Goal: Information Seeking & Learning: Learn about a topic

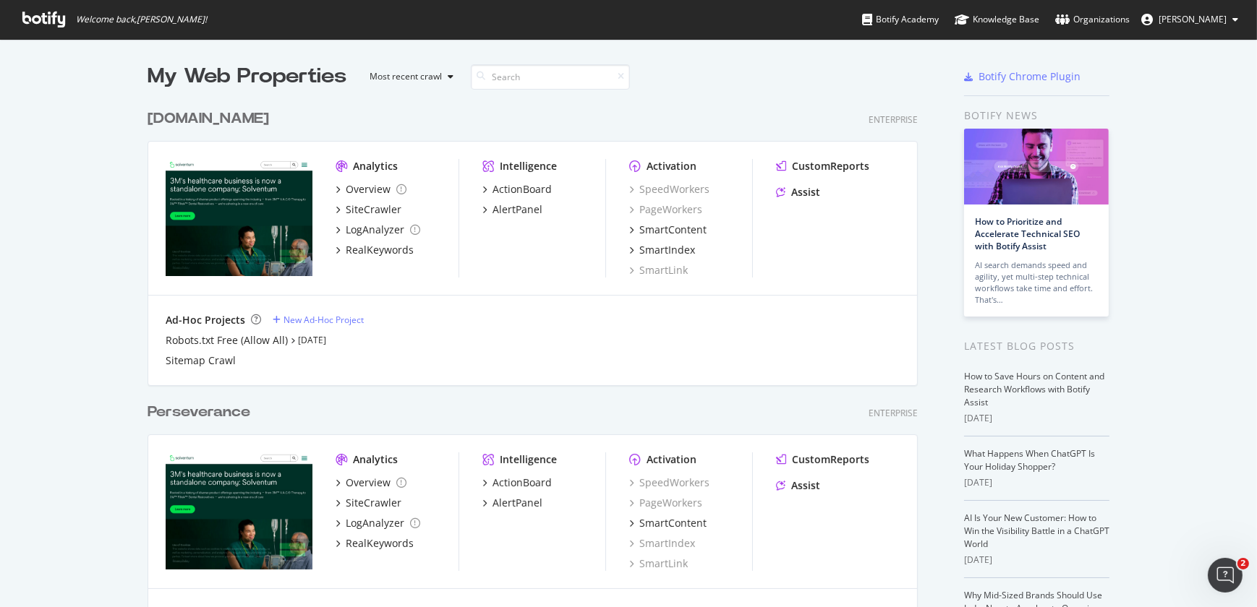
click at [195, 116] on div "[DOMAIN_NAME]" at bounding box center [207, 118] width 121 height 21
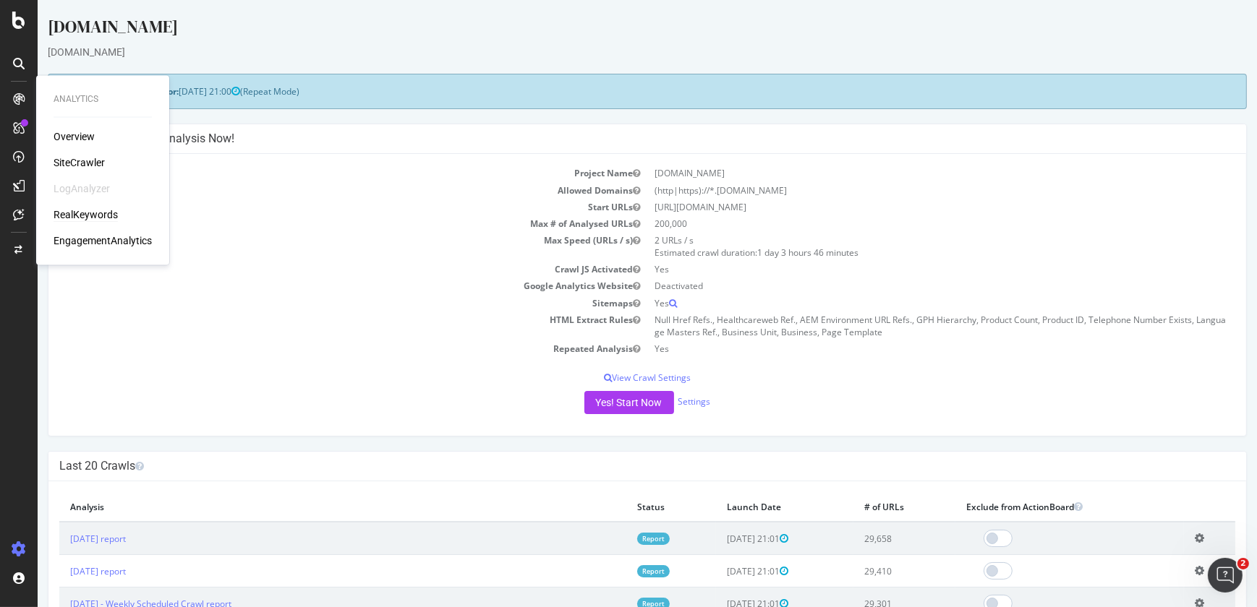
click at [81, 215] on div "RealKeywords" at bounding box center [86, 214] width 64 height 14
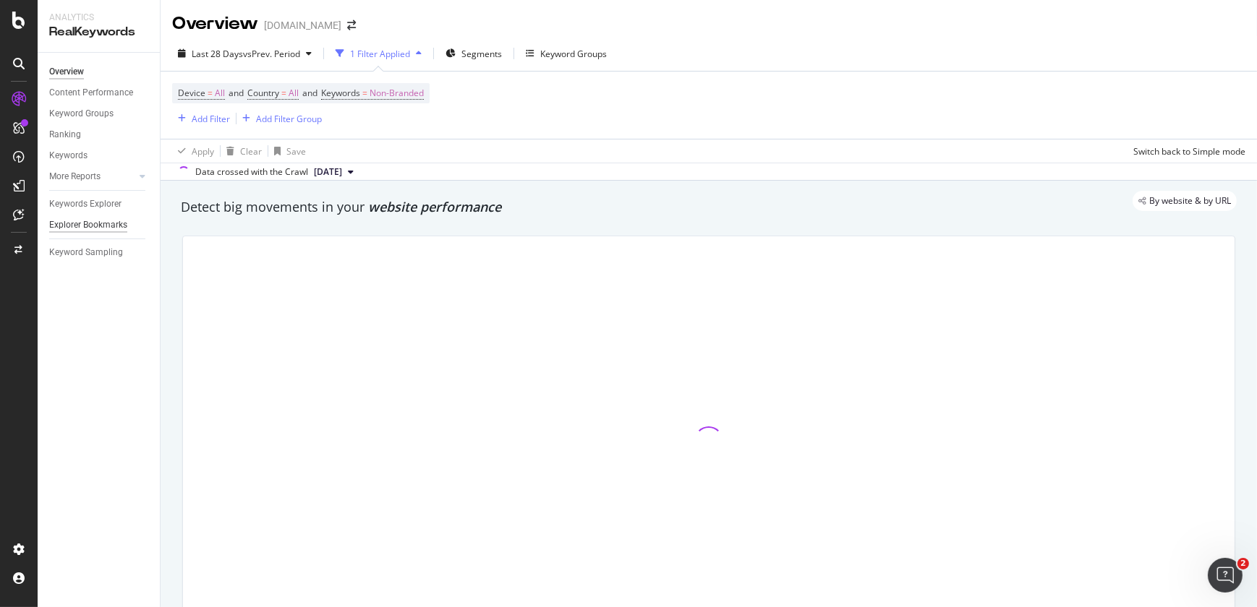
click at [100, 218] on div "Explorer Bookmarks" at bounding box center [88, 225] width 78 height 15
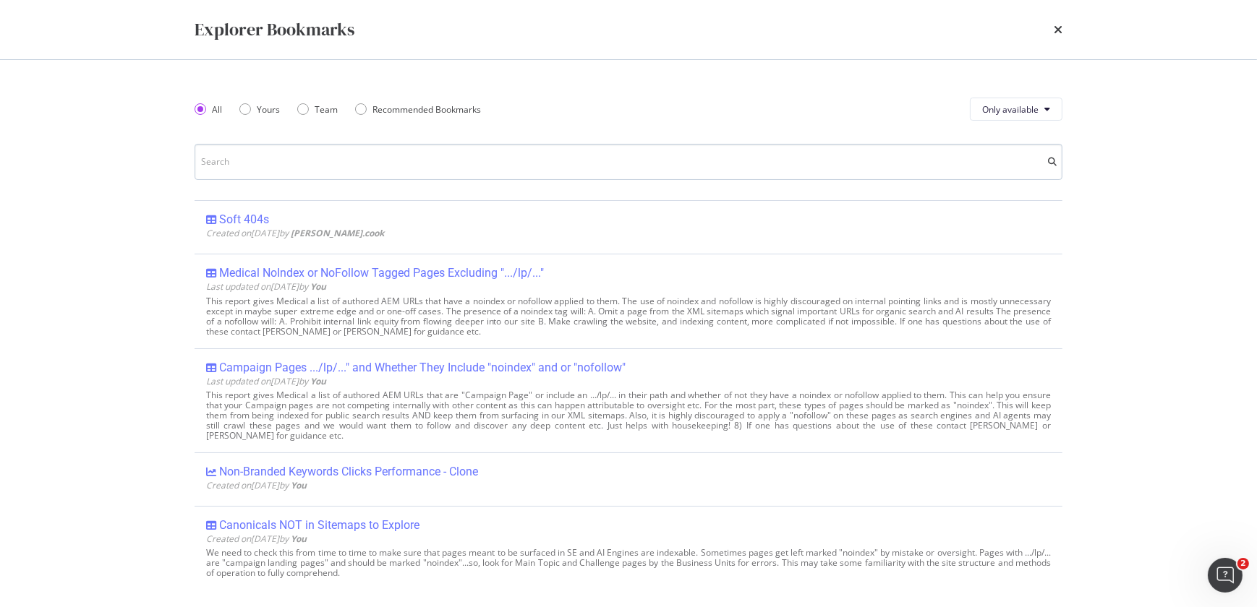
click at [311, 163] on input "modal" at bounding box center [628, 162] width 868 height 36
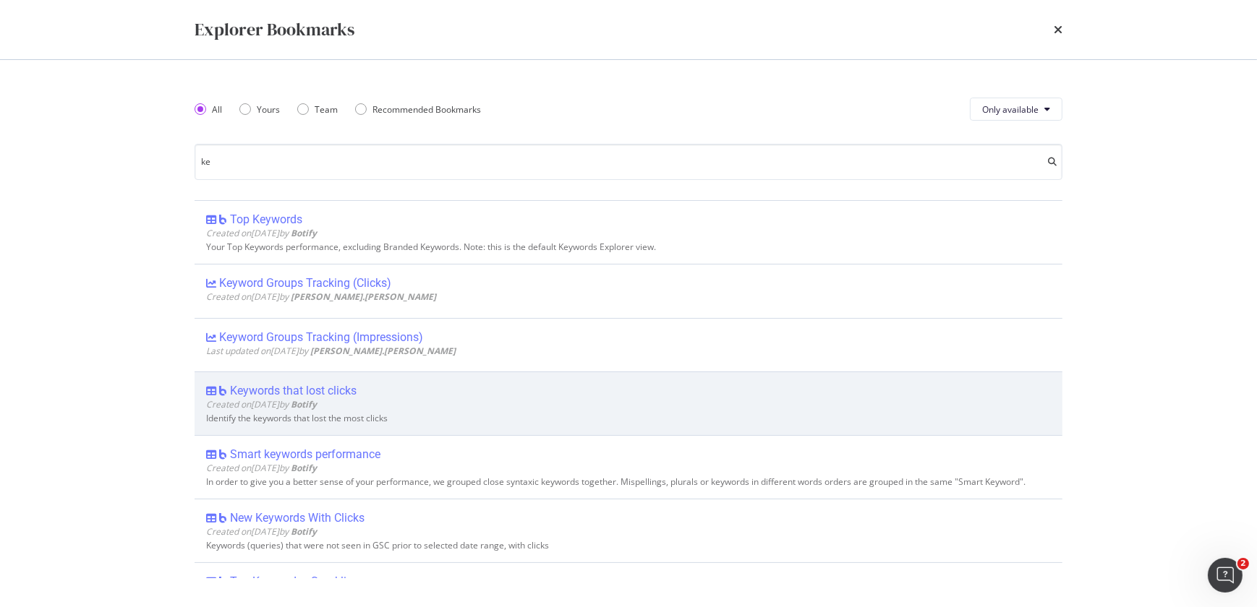
type input "ke"
click at [337, 384] on div "Keywords that lost clicks" at bounding box center [293, 391] width 127 height 14
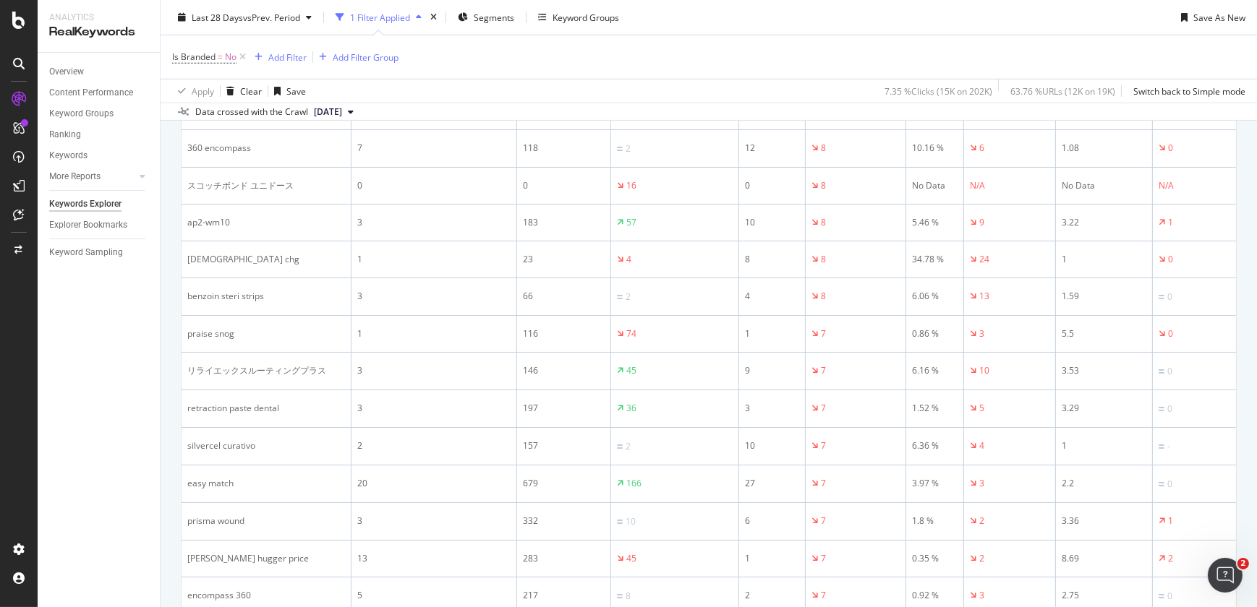
scroll to position [457, 0]
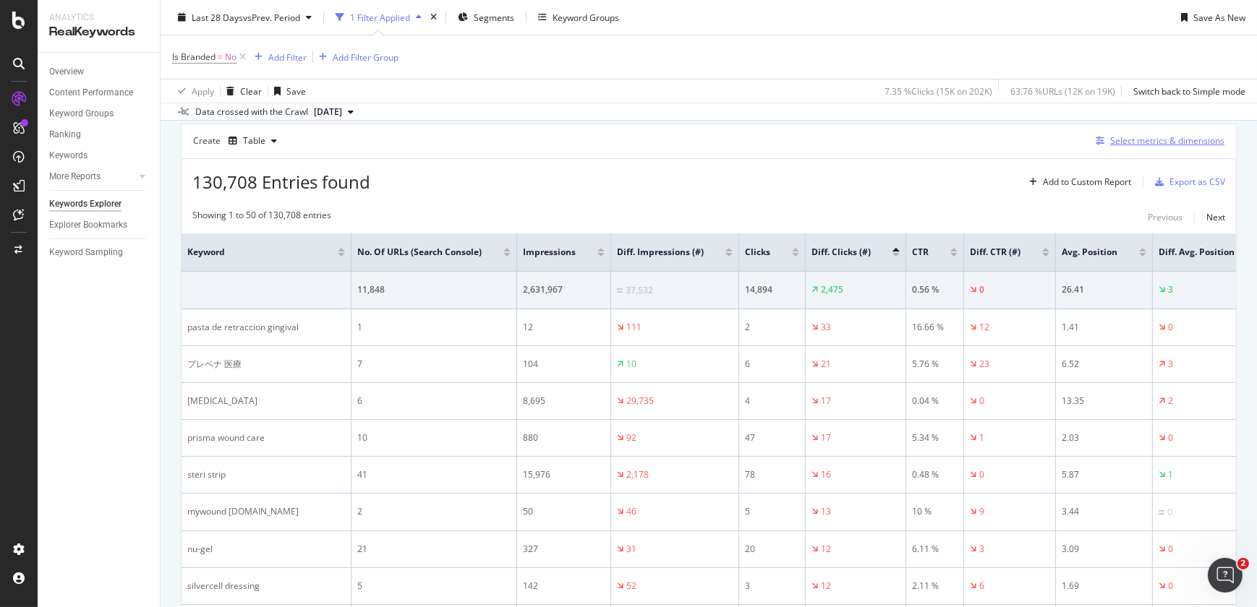
click at [1150, 147] on div "Select metrics & dimensions" at bounding box center [1157, 141] width 134 height 16
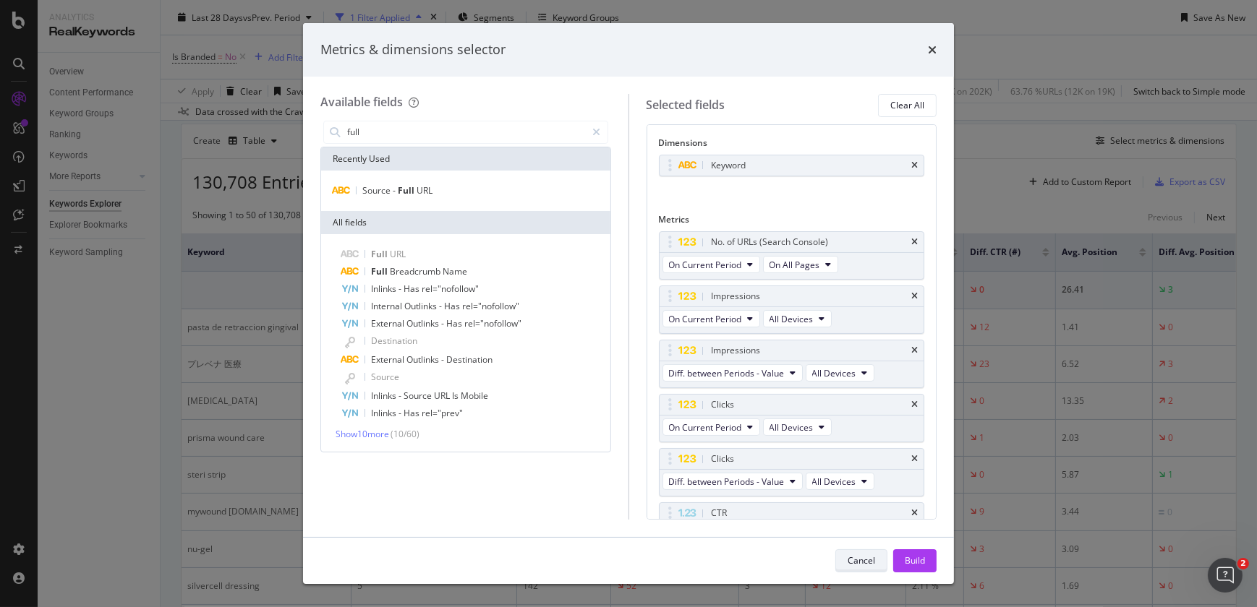
type input "full"
click at [877, 559] on button "Cancel" at bounding box center [861, 560] width 52 height 23
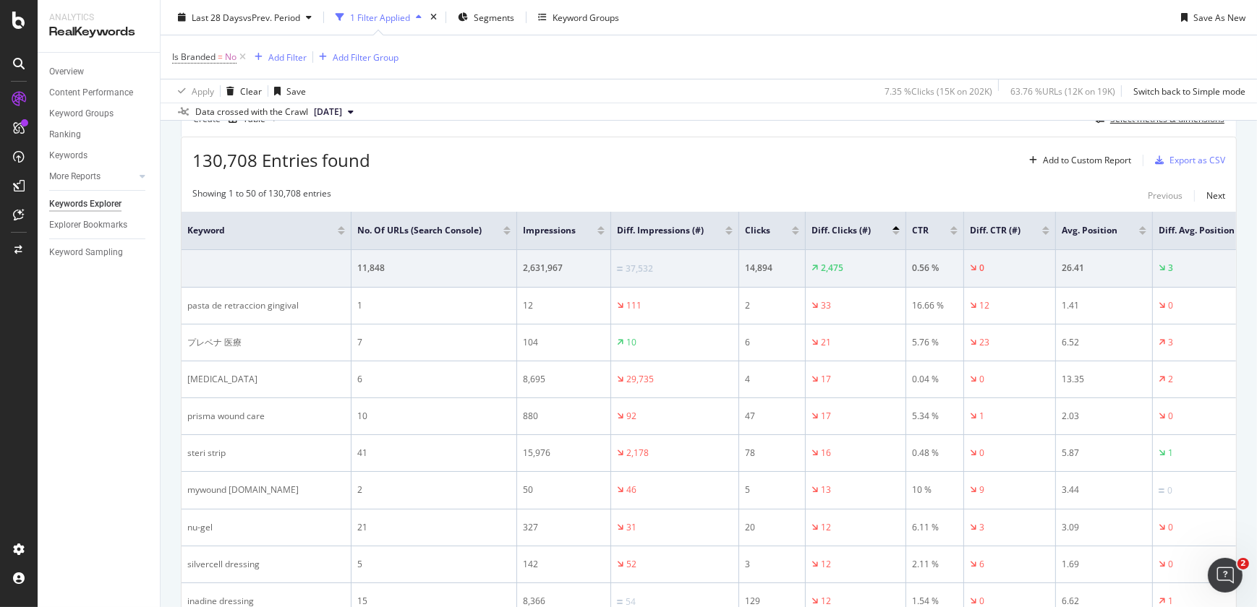
scroll to position [544, 0]
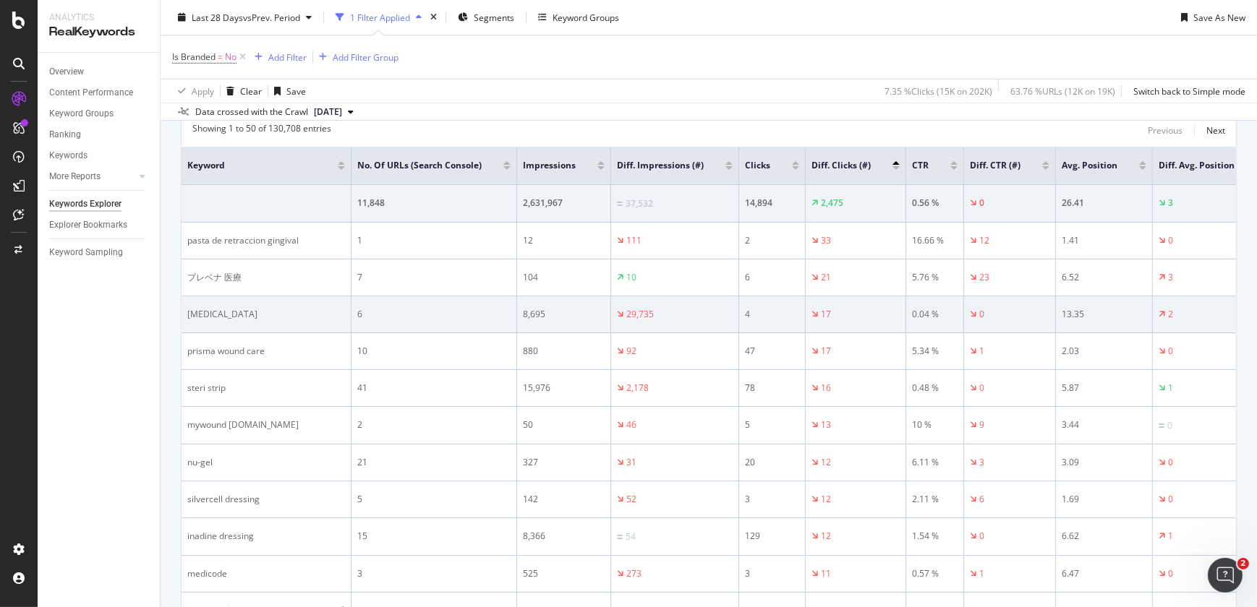
click at [260, 316] on div "[MEDICAL_DATA]" at bounding box center [266, 314] width 158 height 13
drag, startPoint x: 313, startPoint y: 312, endPoint x: 186, endPoint y: 308, distance: 127.3
click at [186, 308] on td "[MEDICAL_DATA]" at bounding box center [266, 314] width 170 height 37
copy div "[MEDICAL_DATA]"
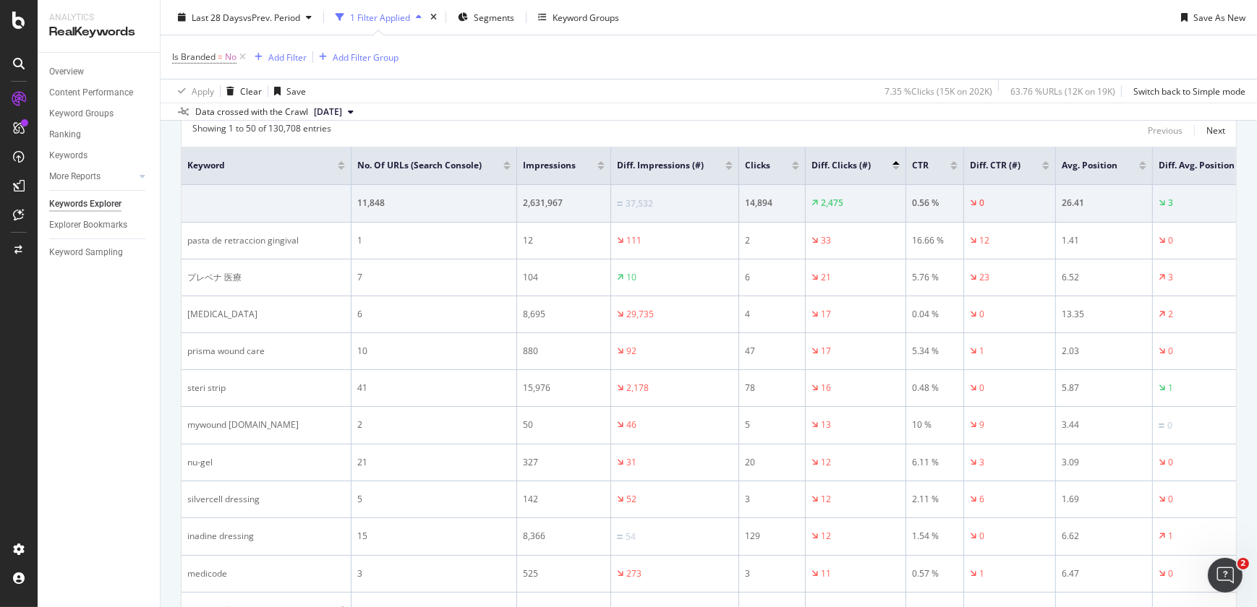
scroll to position [13, 0]
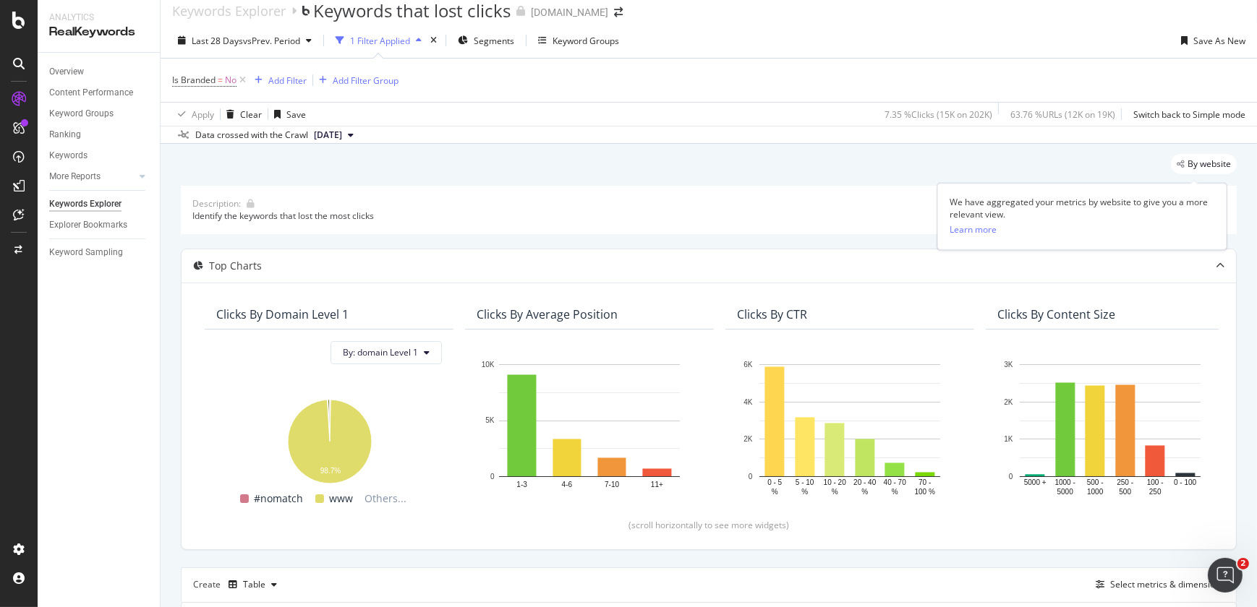
click at [1193, 170] on div "By website" at bounding box center [1203, 164] width 66 height 20
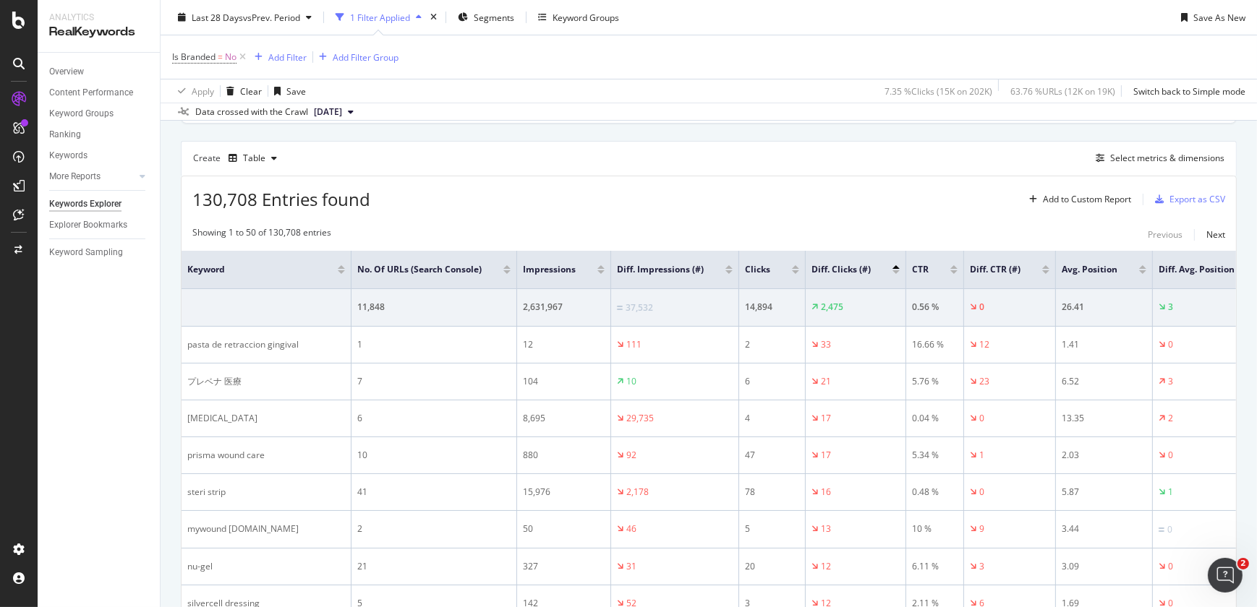
scroll to position [437, 0]
click at [274, 157] on icon "button" at bounding box center [274, 161] width 6 height 9
click at [432, 161] on div "Create Table Select metrics & dimensions" at bounding box center [709, 161] width 1056 height 35
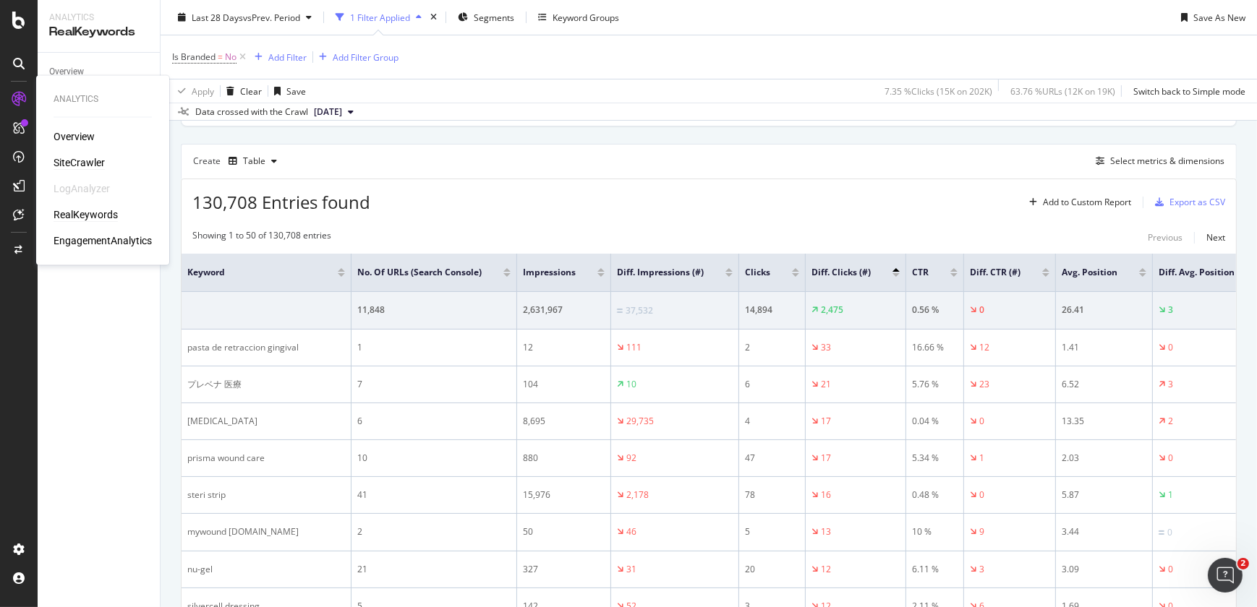
click at [86, 161] on div "SiteCrawler" at bounding box center [79, 162] width 51 height 14
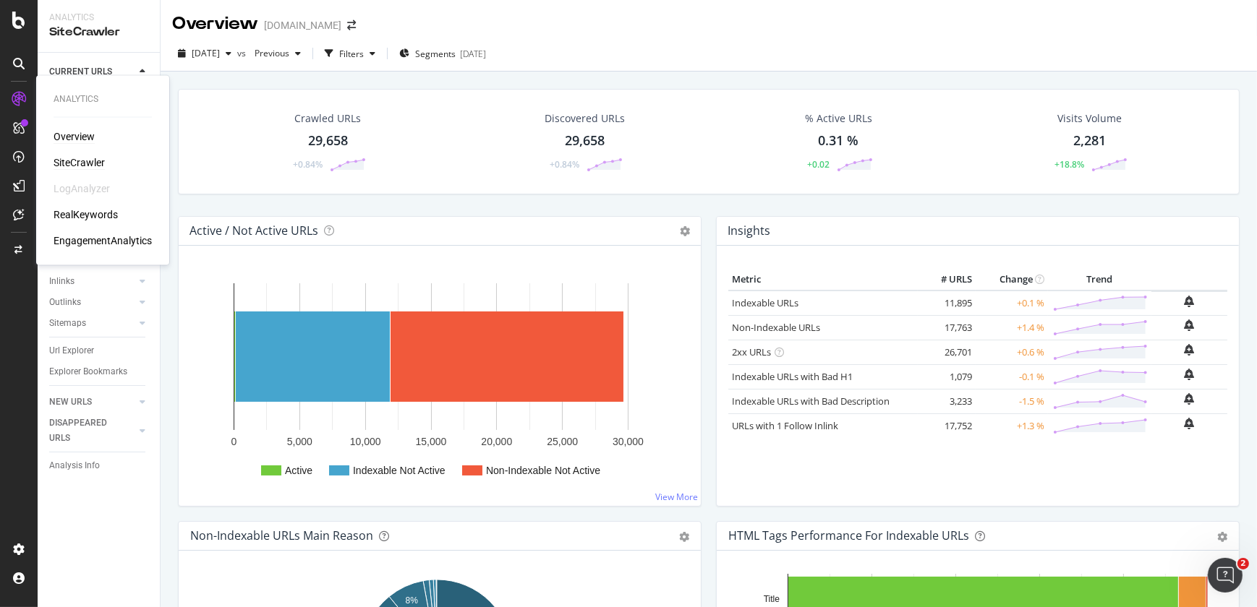
click at [74, 137] on div "Overview" at bounding box center [74, 136] width 41 height 14
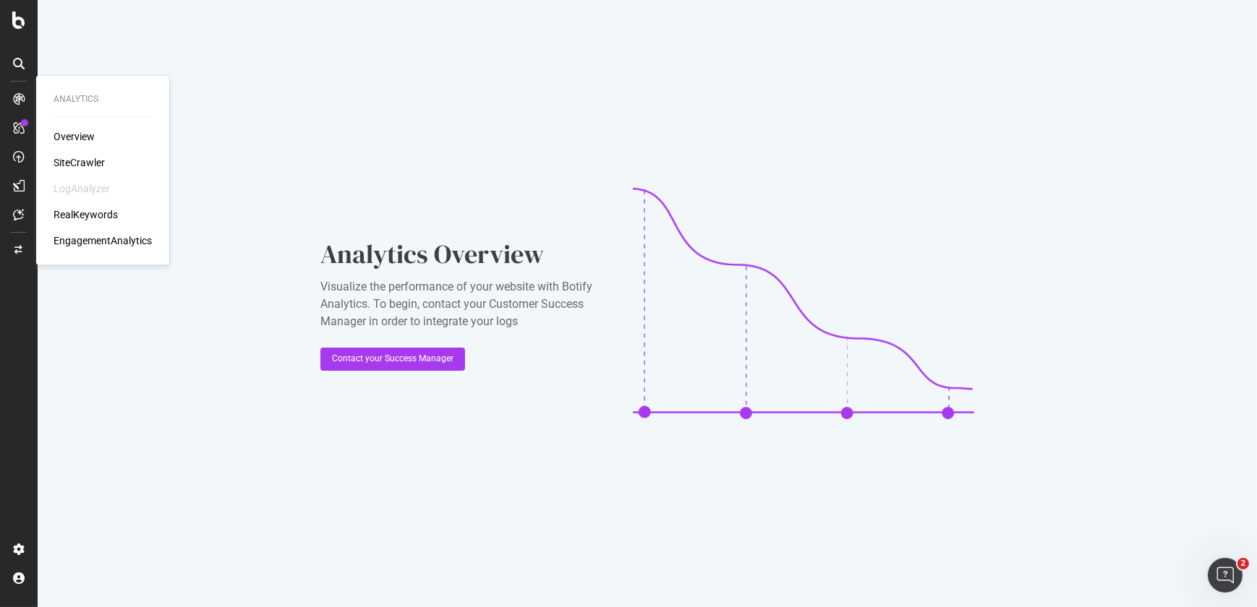
click at [73, 139] on div "Overview" at bounding box center [74, 136] width 41 height 14
click at [76, 166] on div "SiteCrawler" at bounding box center [79, 162] width 51 height 14
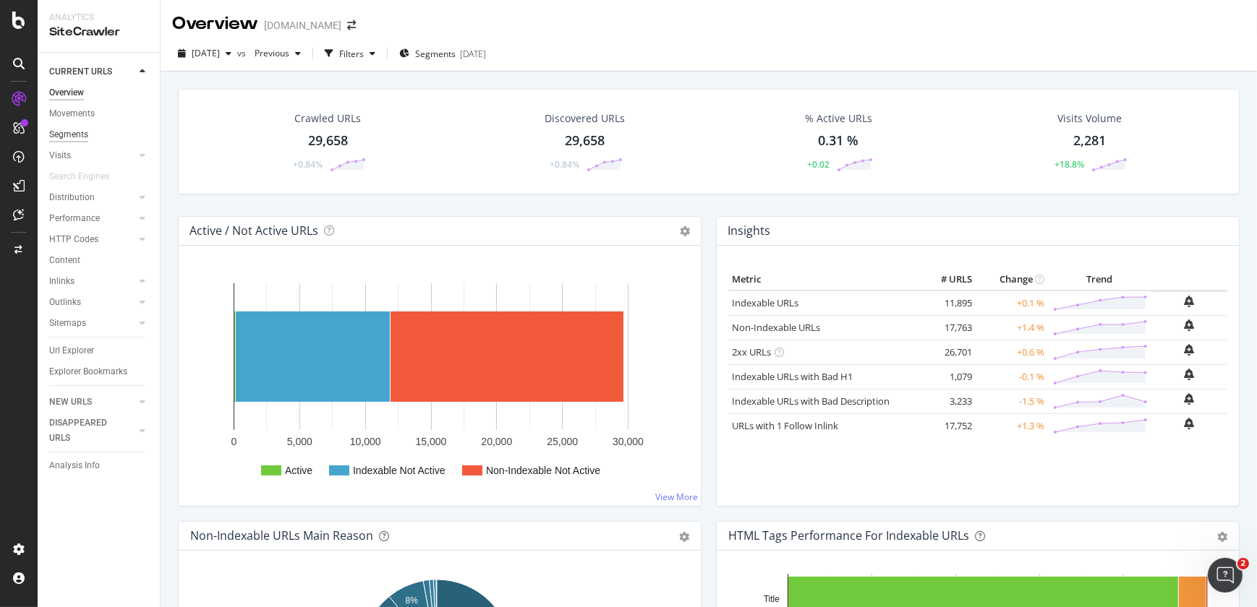
click at [72, 132] on div "Segments" at bounding box center [68, 134] width 39 height 15
